Goal: Use online tool/utility: Use online tool/utility

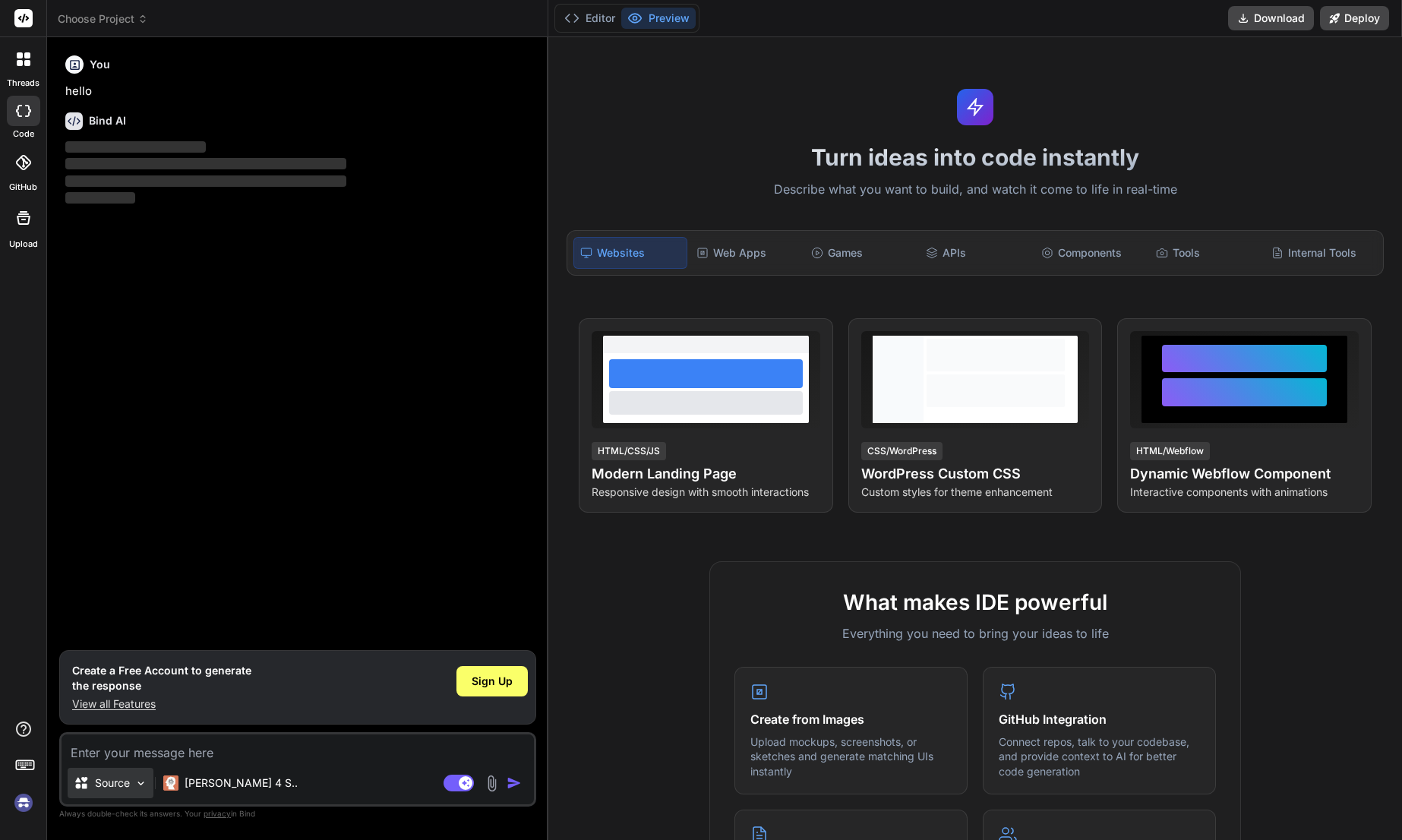
click at [135, 787] on img at bounding box center [141, 783] width 13 height 13
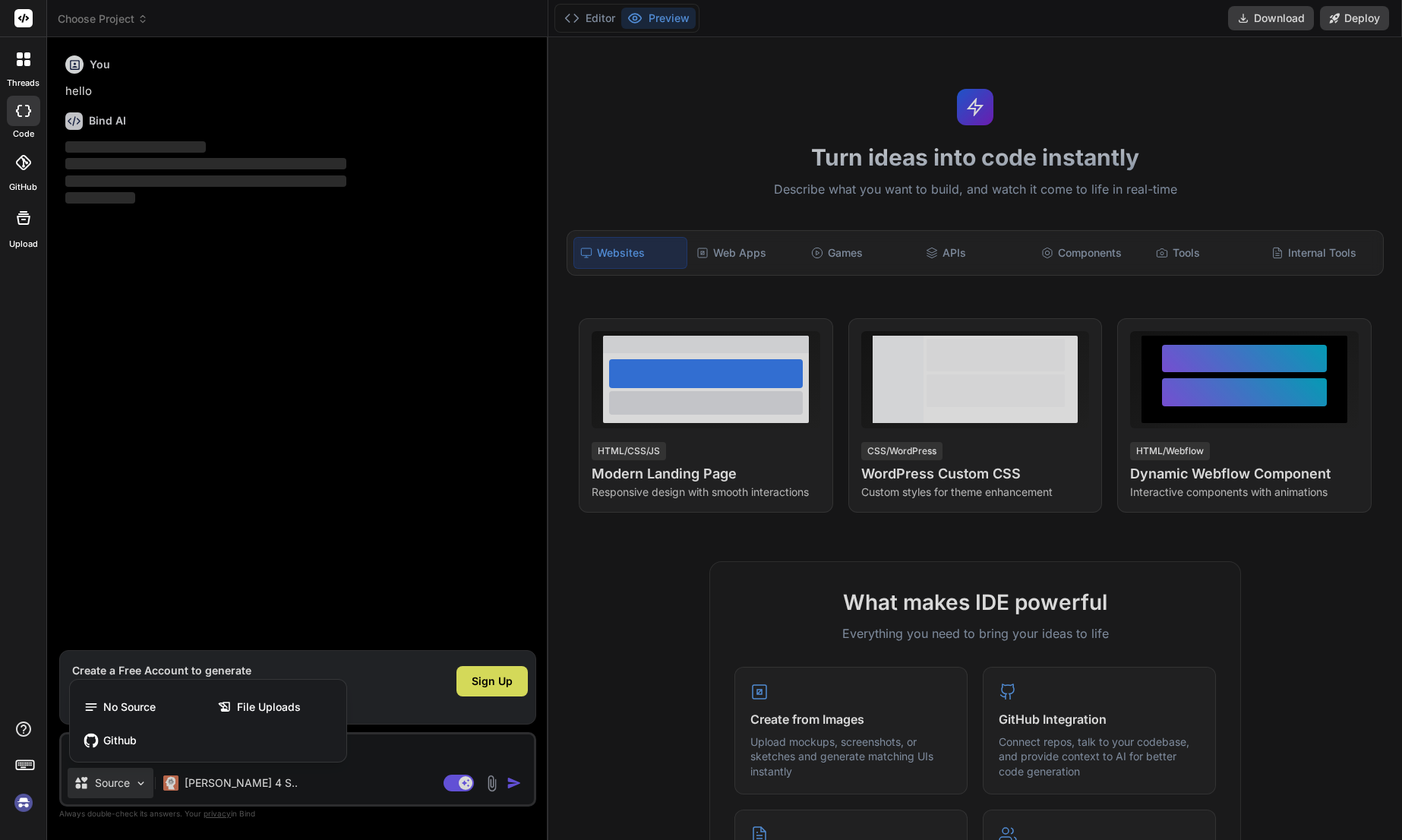
click at [373, 784] on div at bounding box center [701, 420] width 1402 height 840
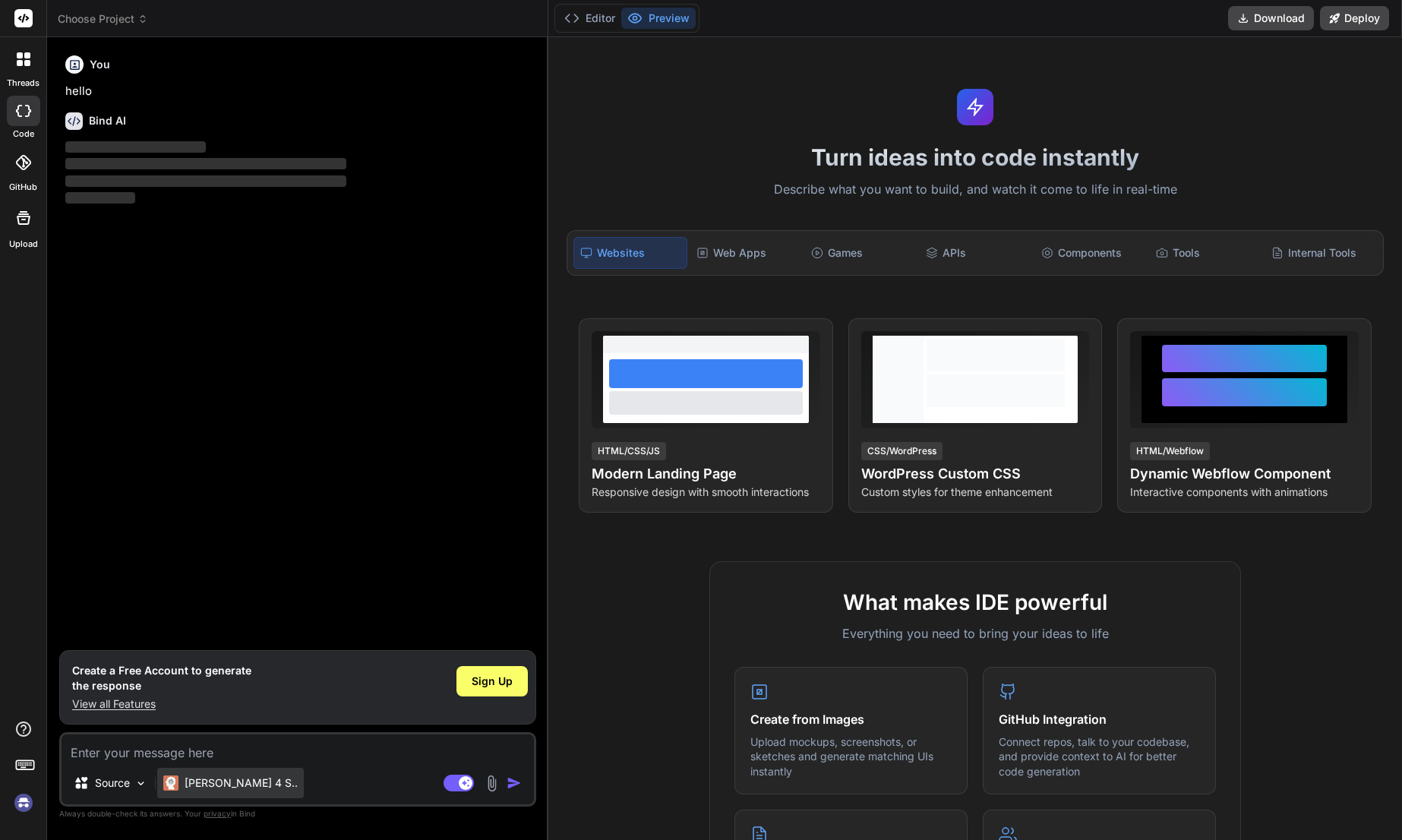
click at [222, 780] on p "[PERSON_NAME] 4 S.." at bounding box center [241, 783] width 113 height 15
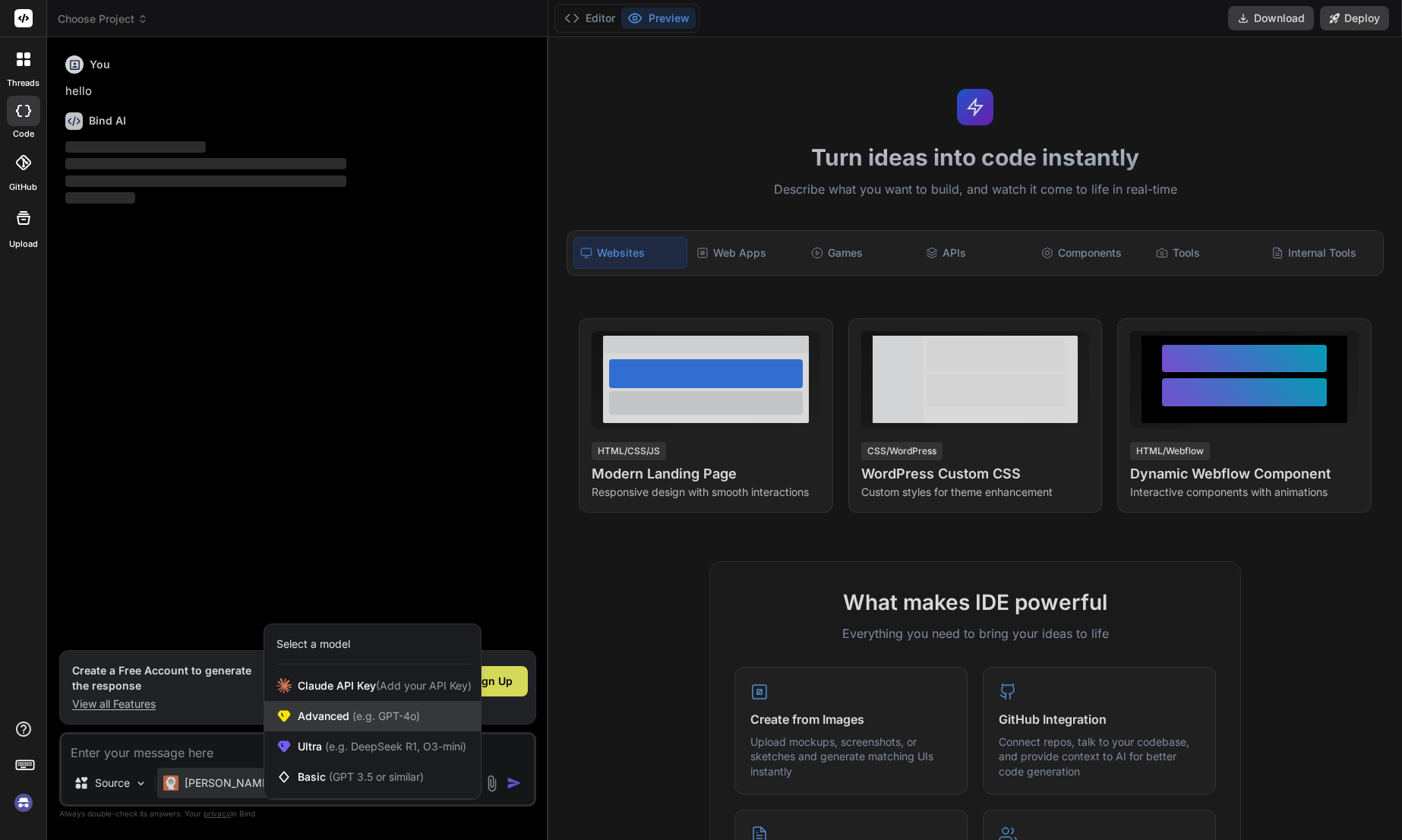
click at [319, 714] on span "Advanced (e.g. GPT-4o)" at bounding box center [359, 716] width 122 height 15
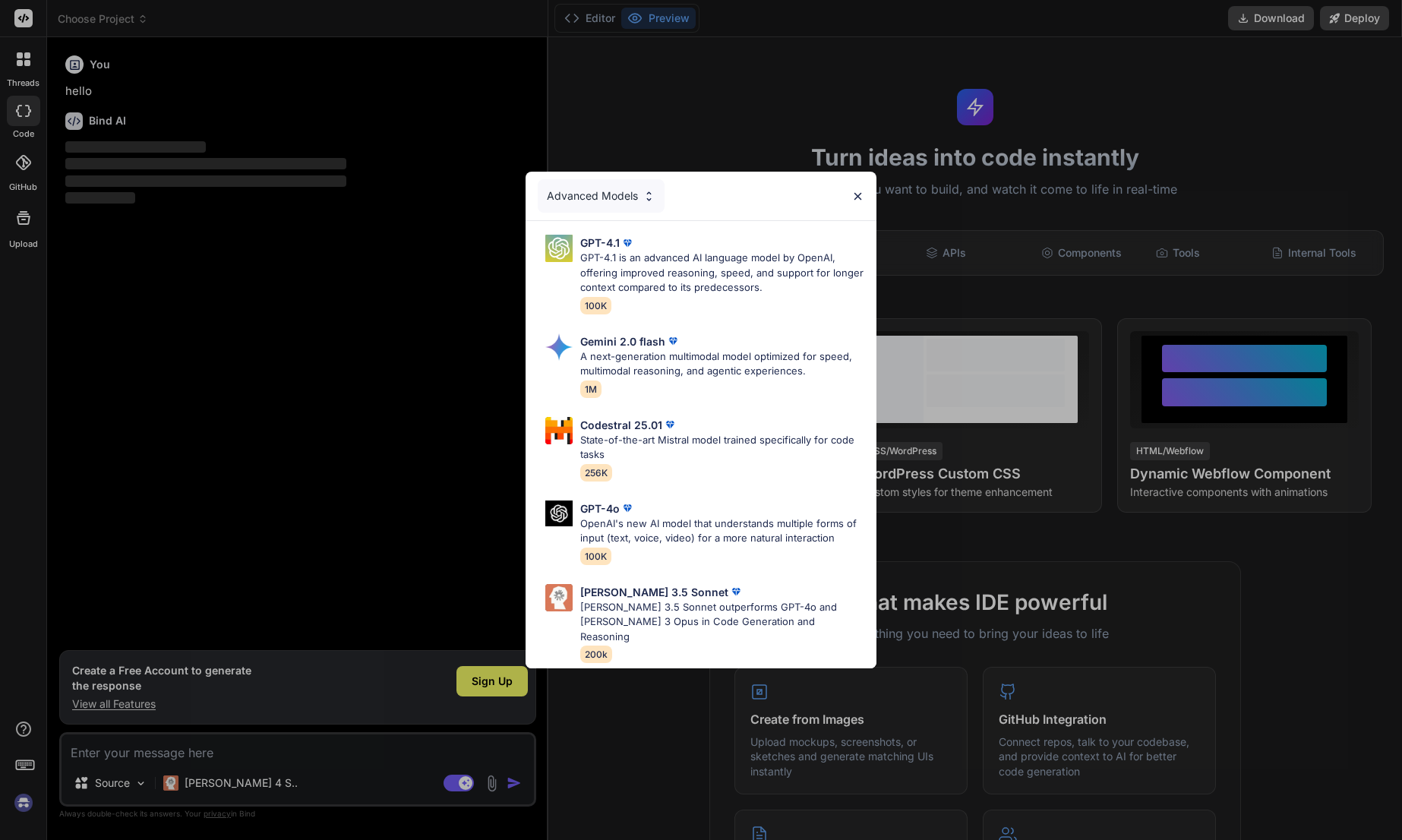
click at [611, 206] on div "Advanced Models" at bounding box center [601, 196] width 127 height 33
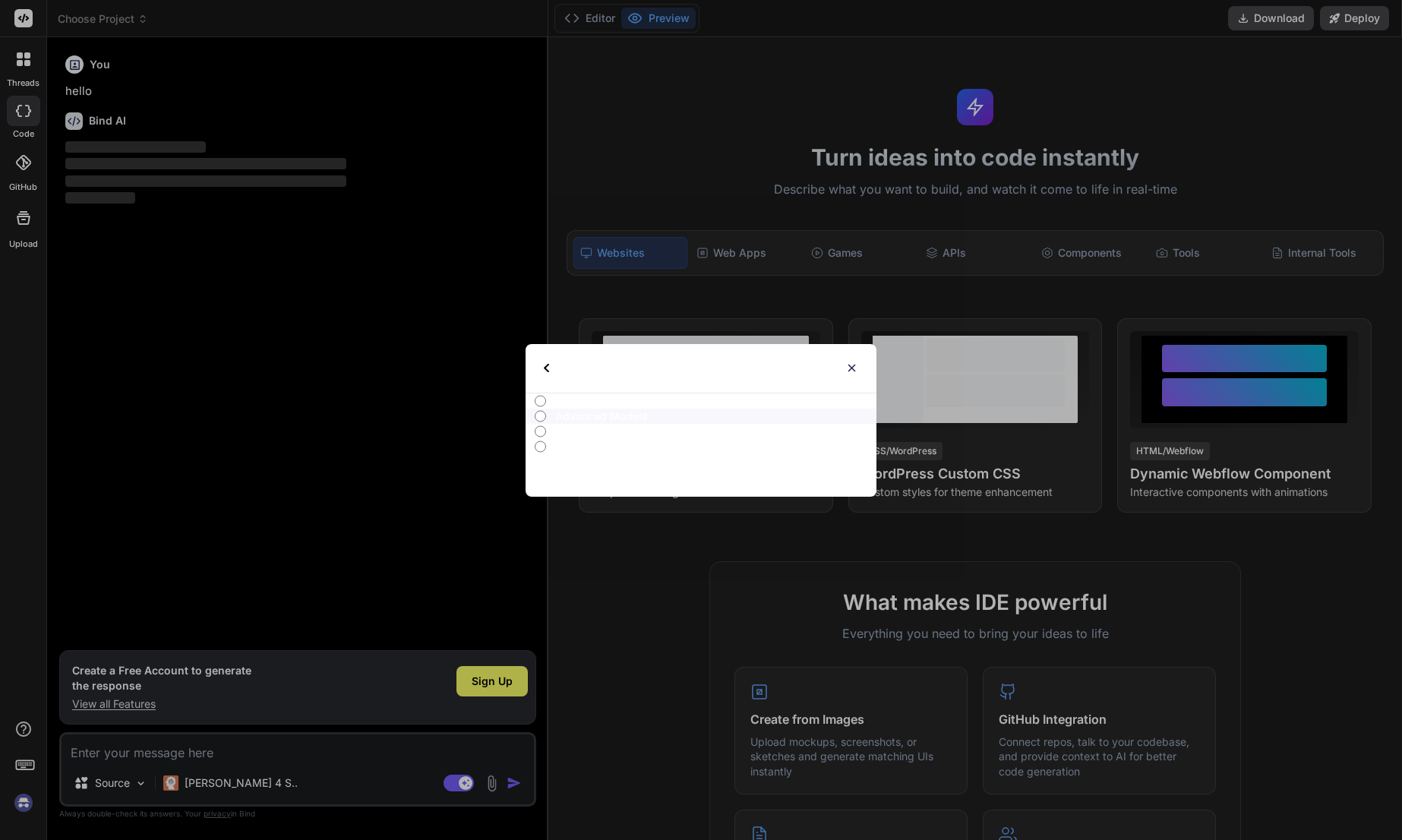
click at [541, 403] on input "All" at bounding box center [540, 401] width 12 height 12
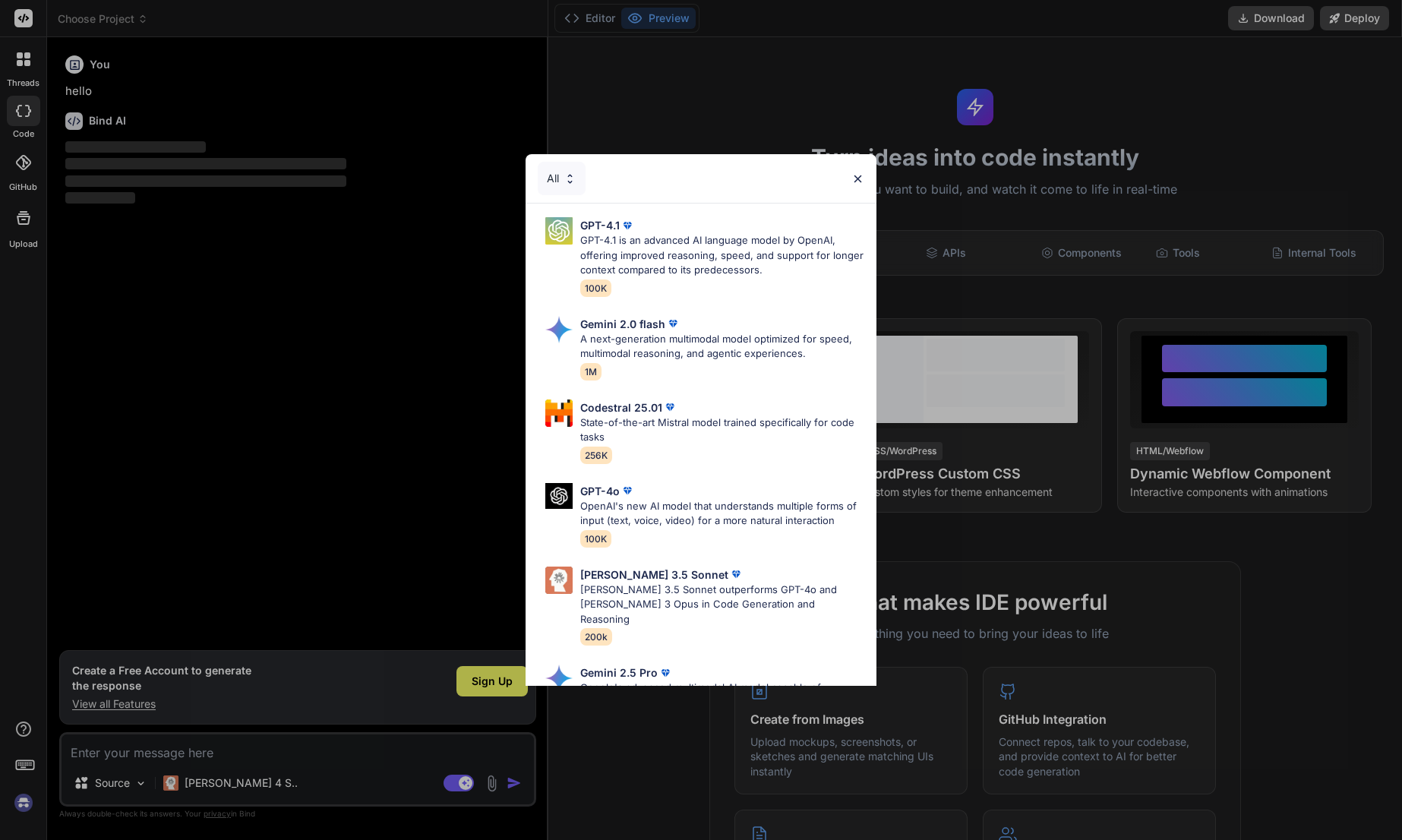
click at [576, 164] on div "All" at bounding box center [562, 178] width 48 height 33
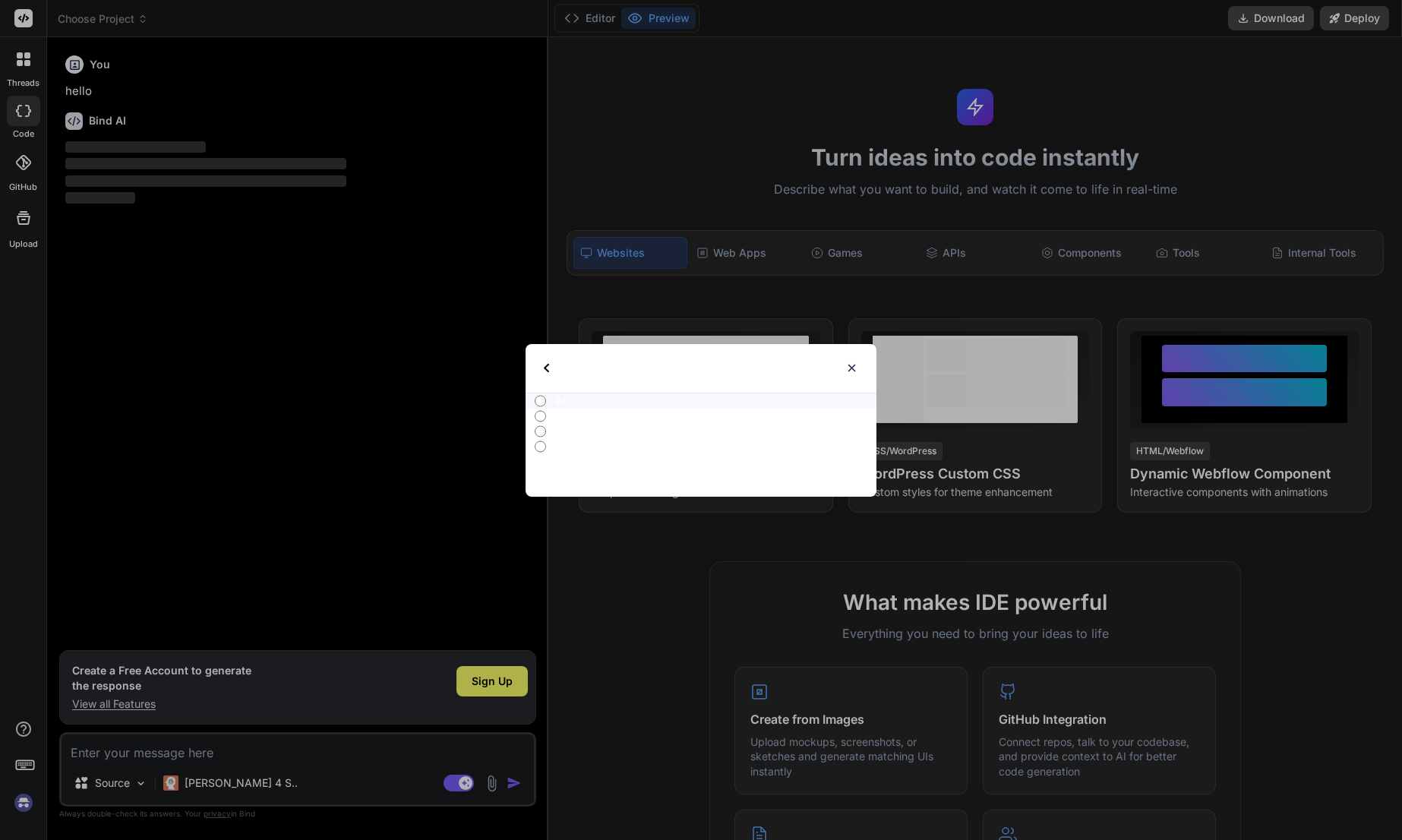
click at [855, 364] on img at bounding box center [852, 368] width 13 height 13
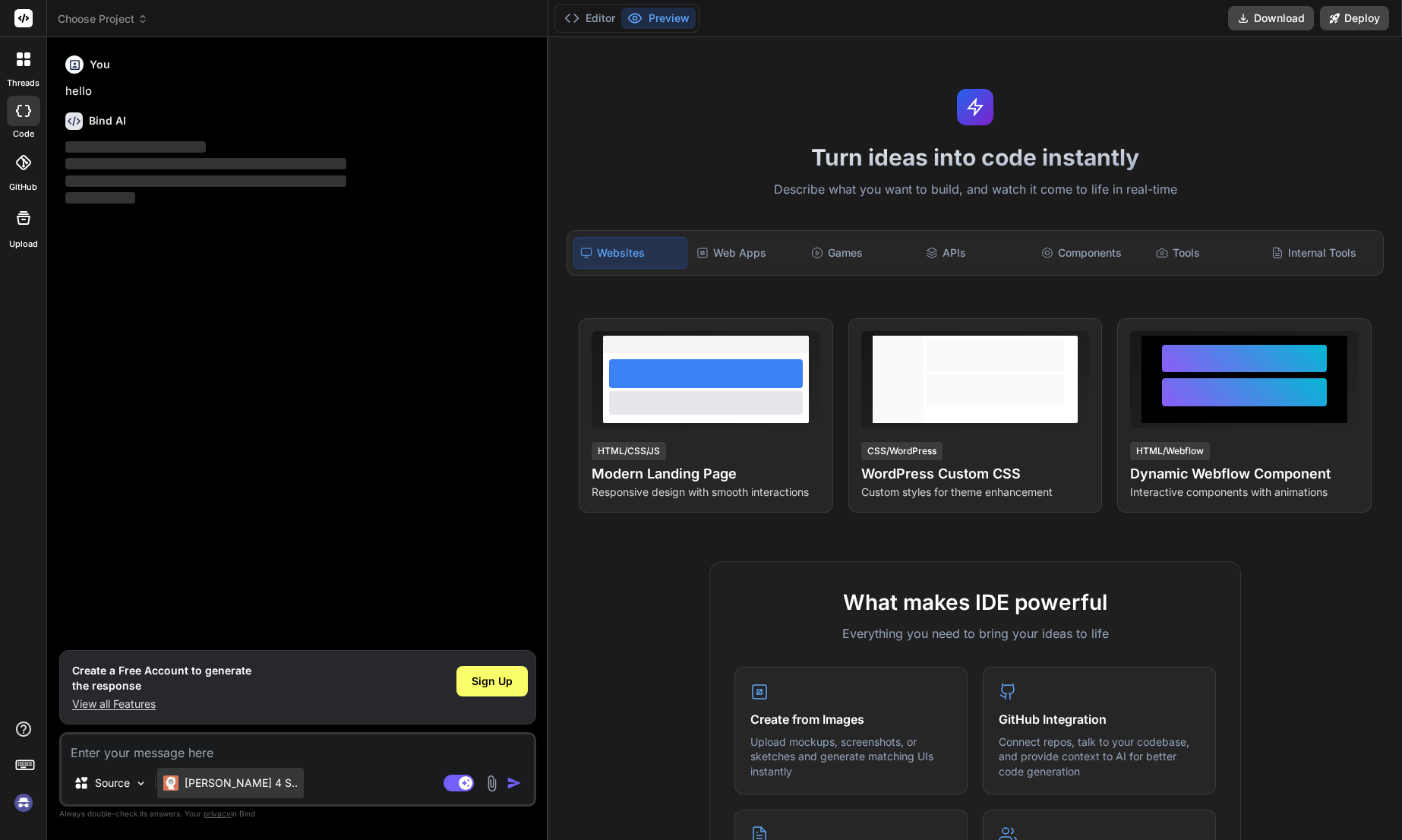
click at [209, 785] on p "[PERSON_NAME] 4 S.." at bounding box center [241, 783] width 113 height 15
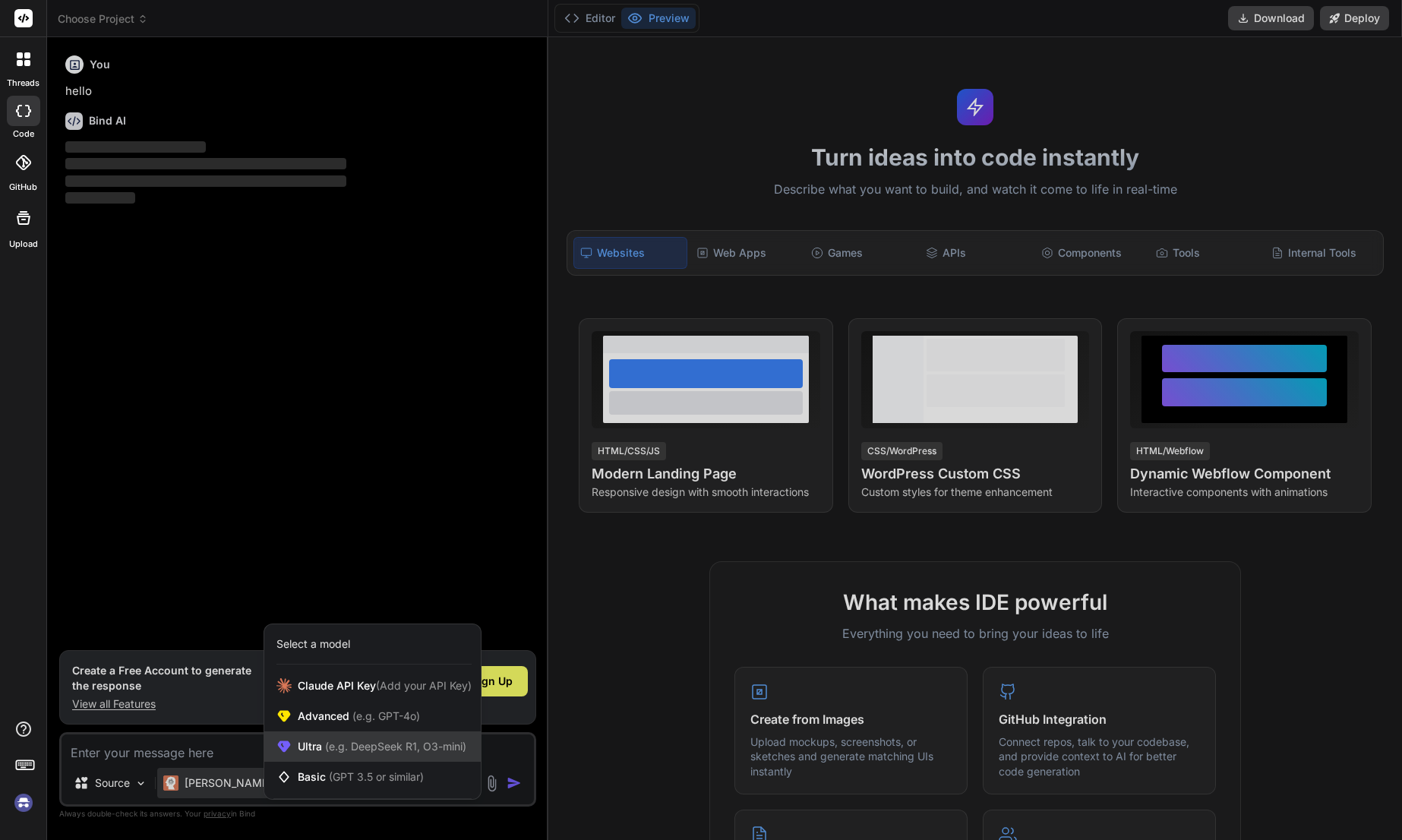
click at [378, 750] on span "(e.g. DeepSeek R1, O3-mini)" at bounding box center [394, 746] width 145 height 13
type textarea "x"
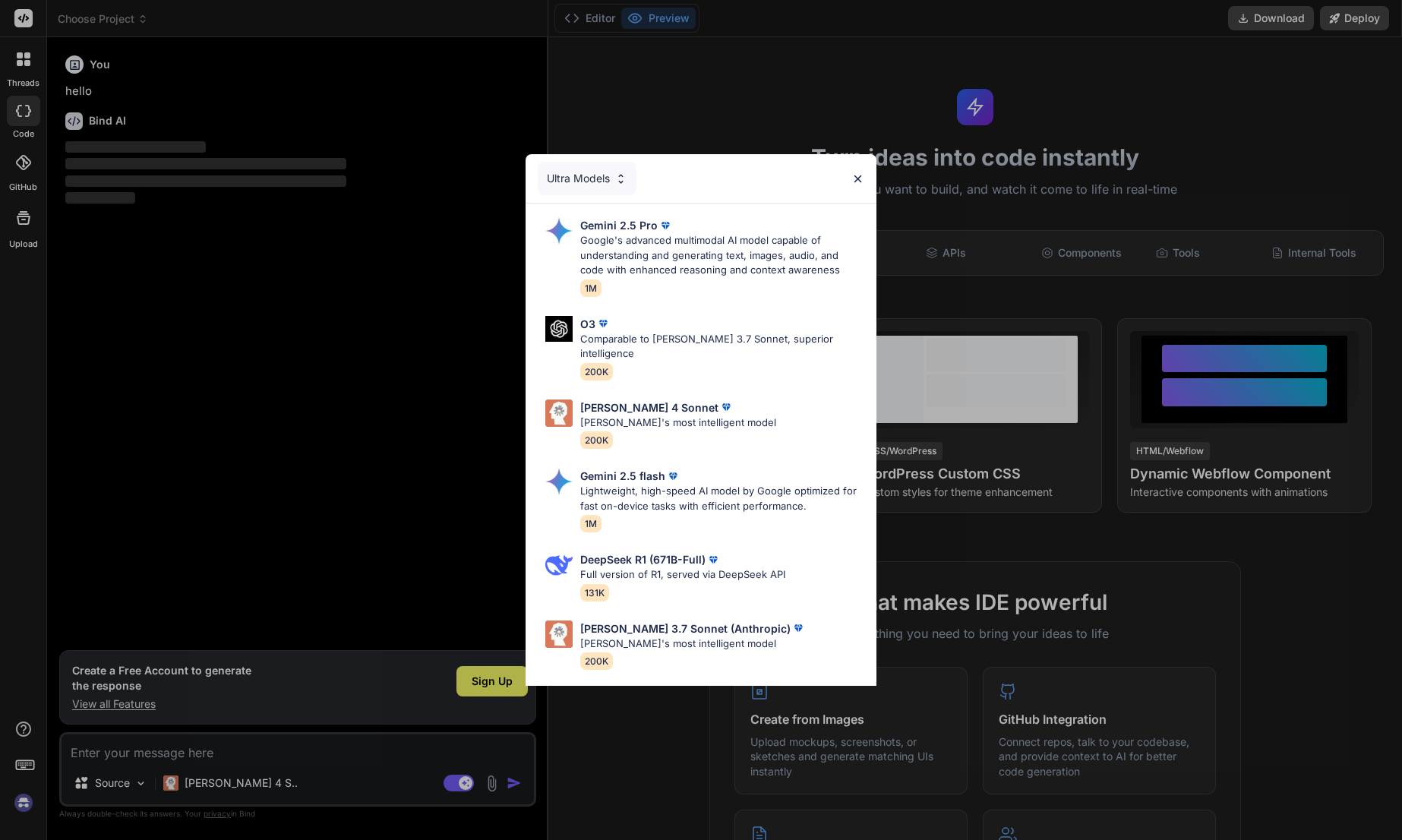
click at [603, 162] on div "Ultra Models" at bounding box center [587, 178] width 99 height 33
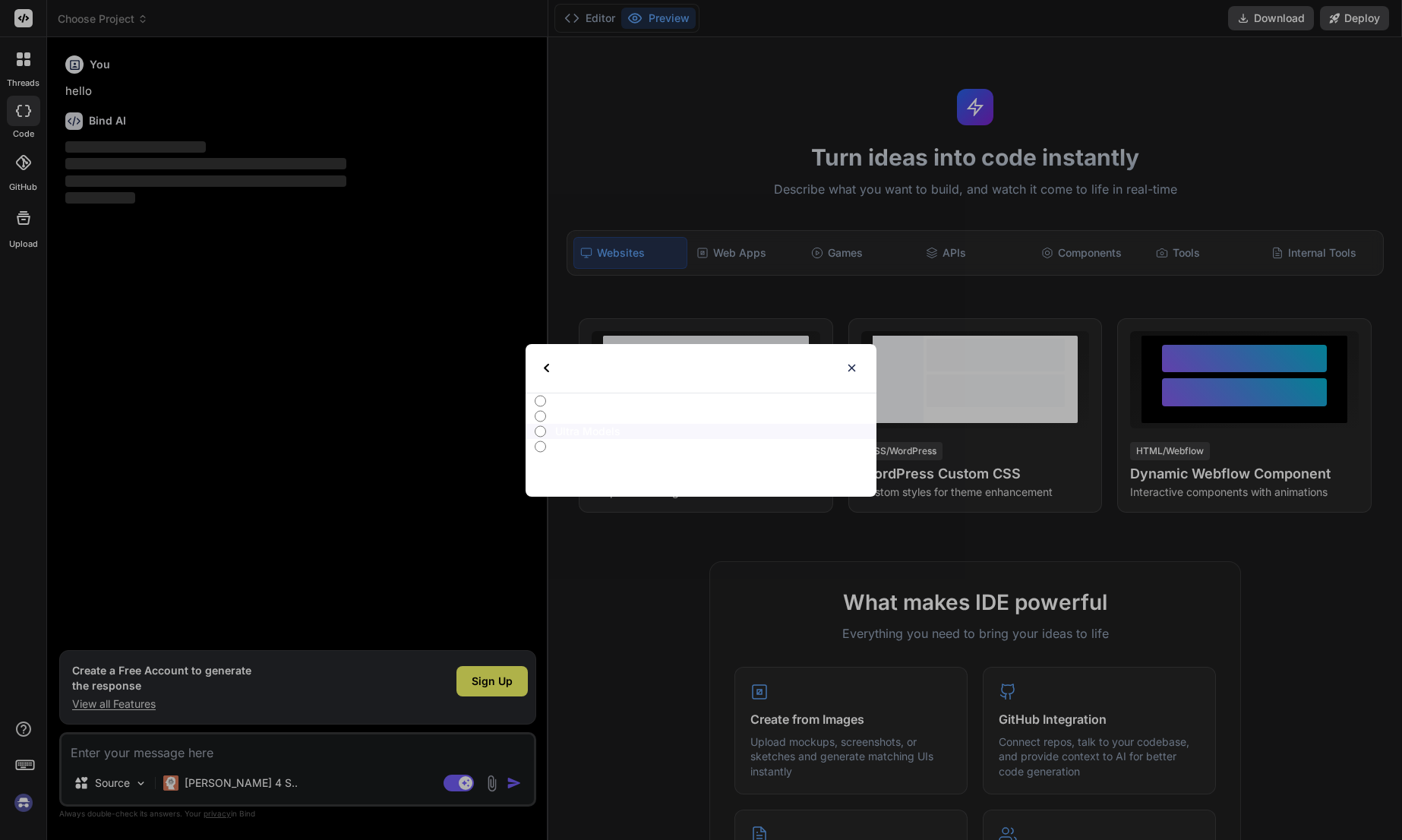
click at [859, 364] on div "Select type" at bounding box center [701, 368] width 351 height 49
click at [852, 366] on img at bounding box center [852, 368] width 13 height 13
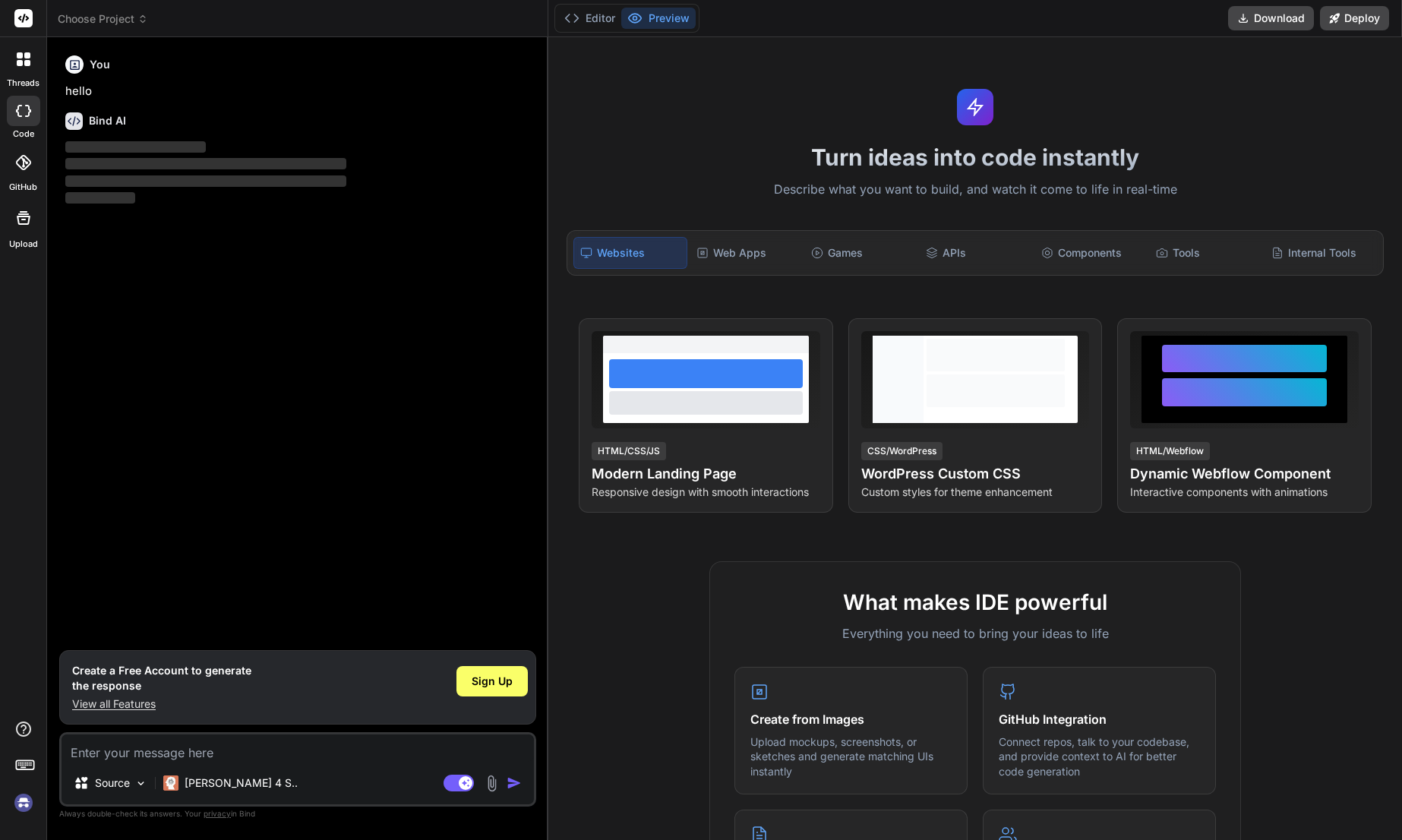
click at [132, 701] on p "View all Features" at bounding box center [162, 704] width 179 height 15
click at [928, 243] on div "APIs" at bounding box center [975, 253] width 111 height 32
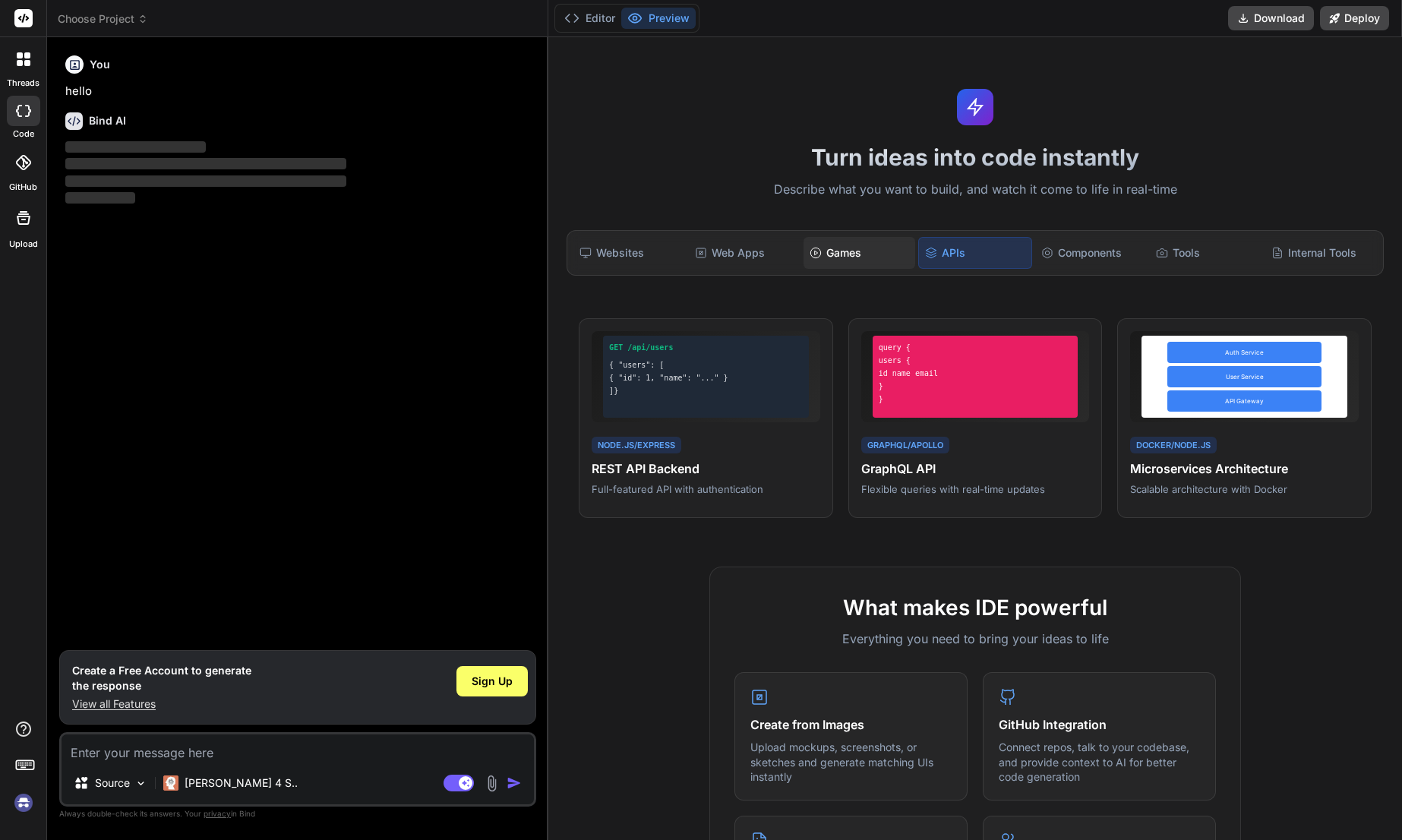
click at [834, 257] on div "Games" at bounding box center [859, 253] width 111 height 32
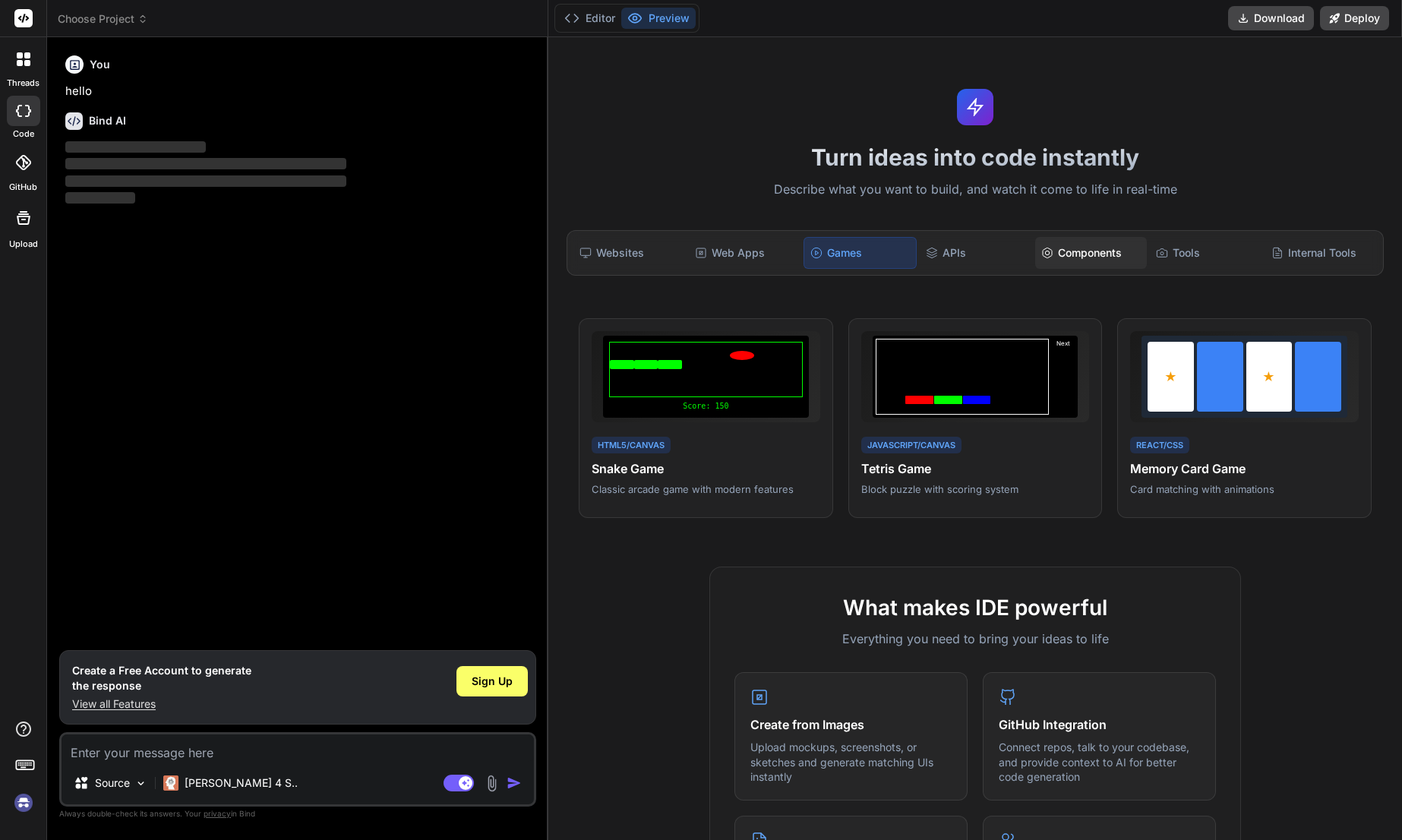
click at [1121, 251] on div "Components" at bounding box center [1091, 253] width 111 height 32
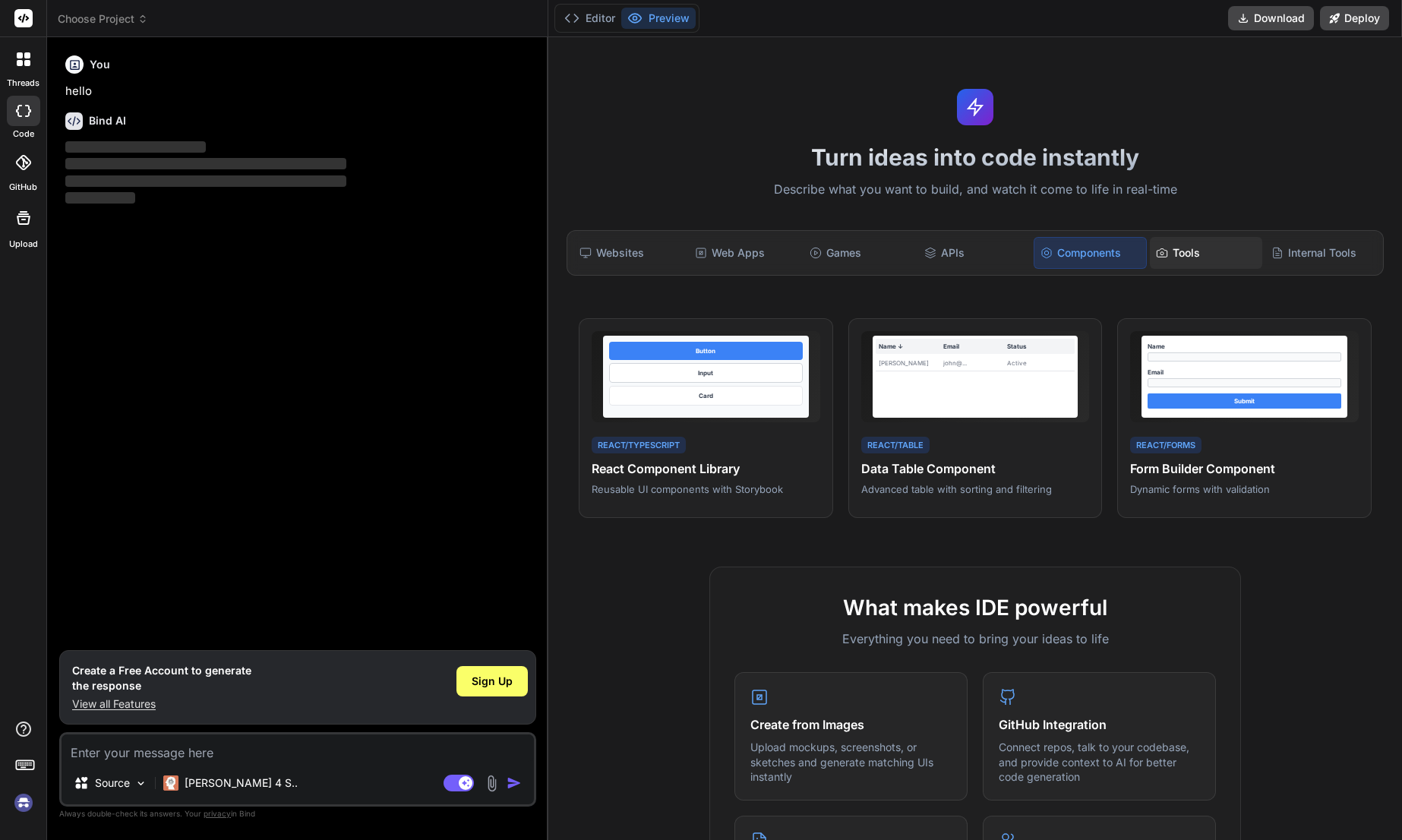
click at [1190, 254] on div "Tools" at bounding box center [1206, 253] width 111 height 32
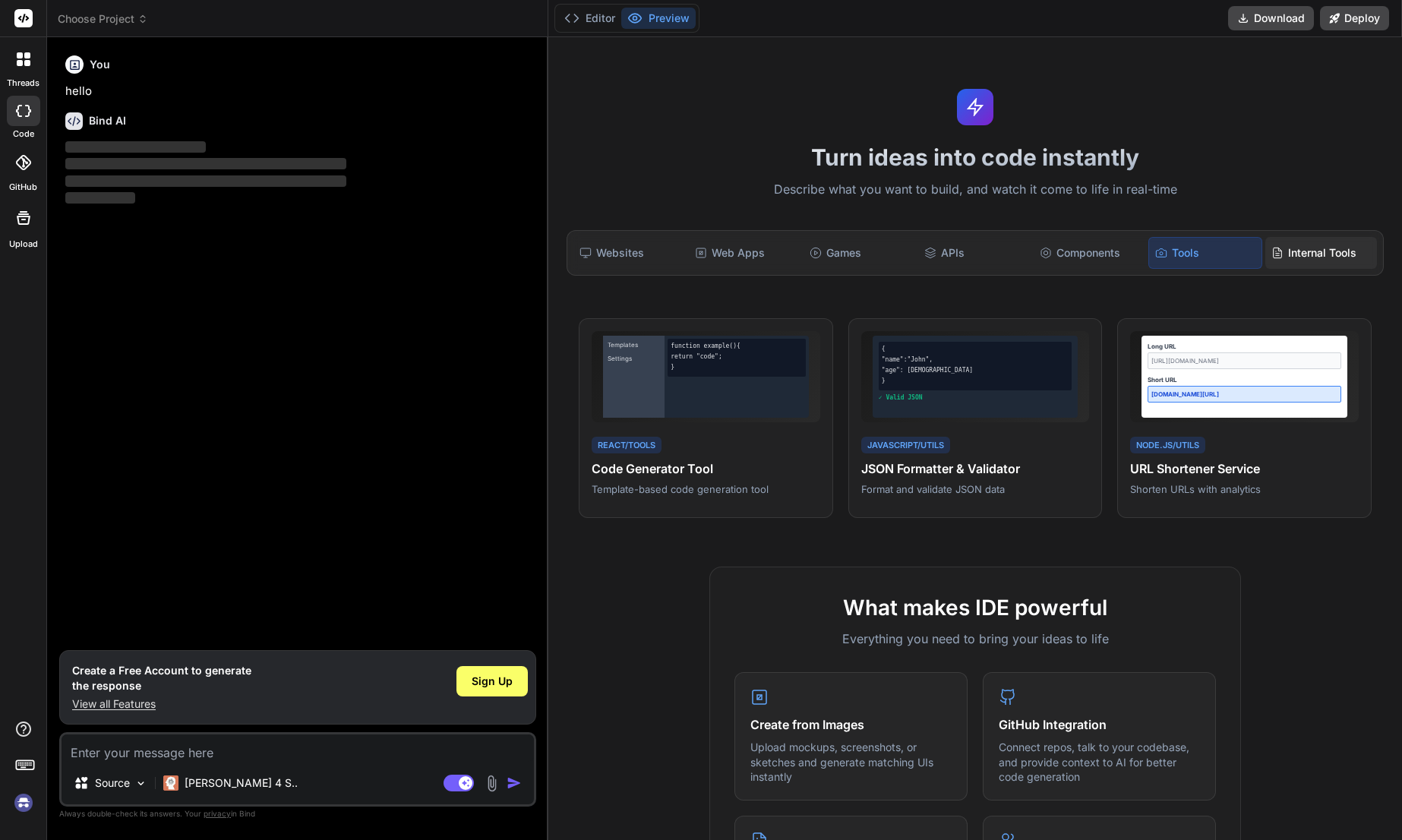
click at [1315, 264] on div "Internal Tools" at bounding box center [1321, 253] width 111 height 32
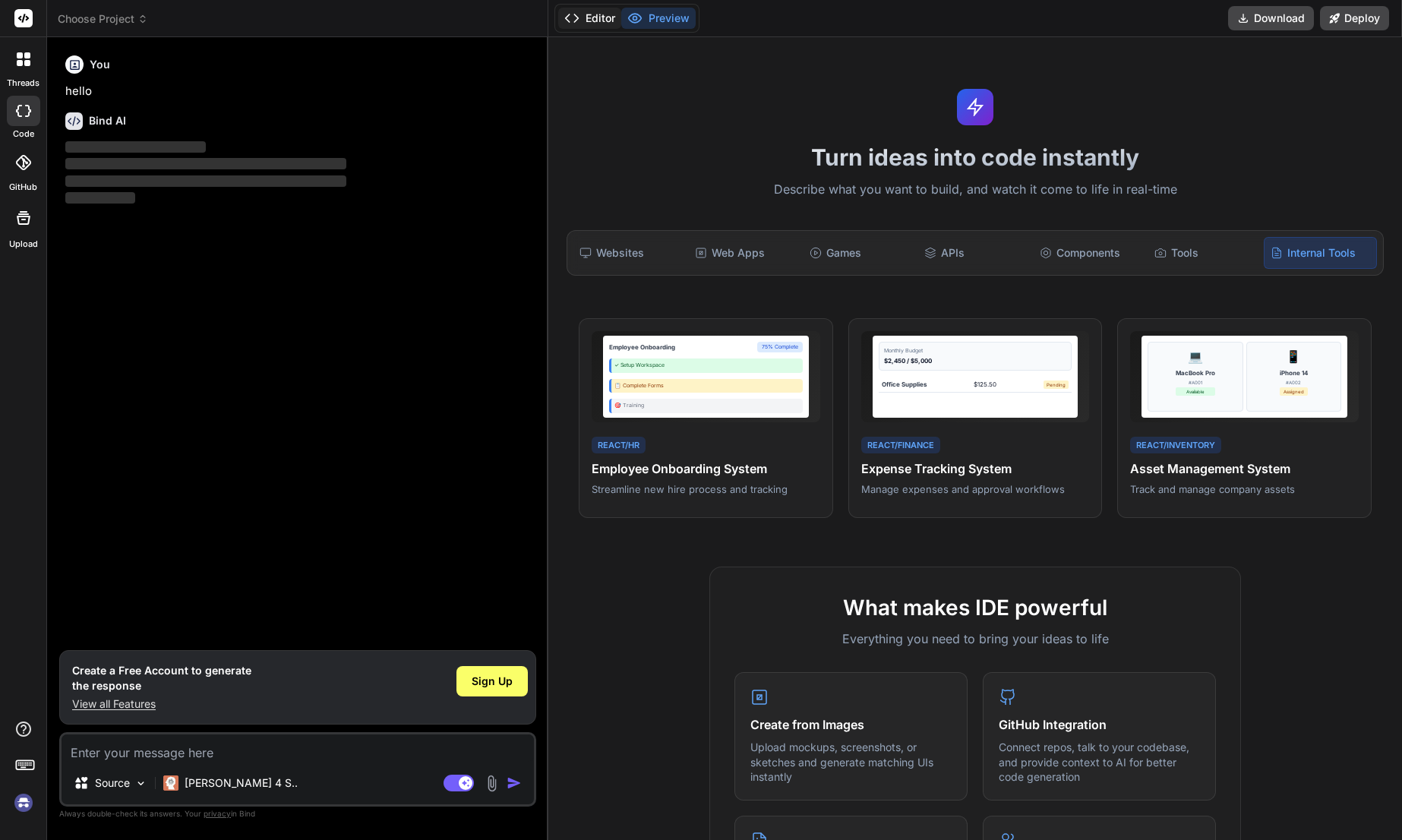
click at [594, 24] on button "Editor" at bounding box center [590, 19] width 63 height 22
